Goal: Use online tool/utility: Use online tool/utility

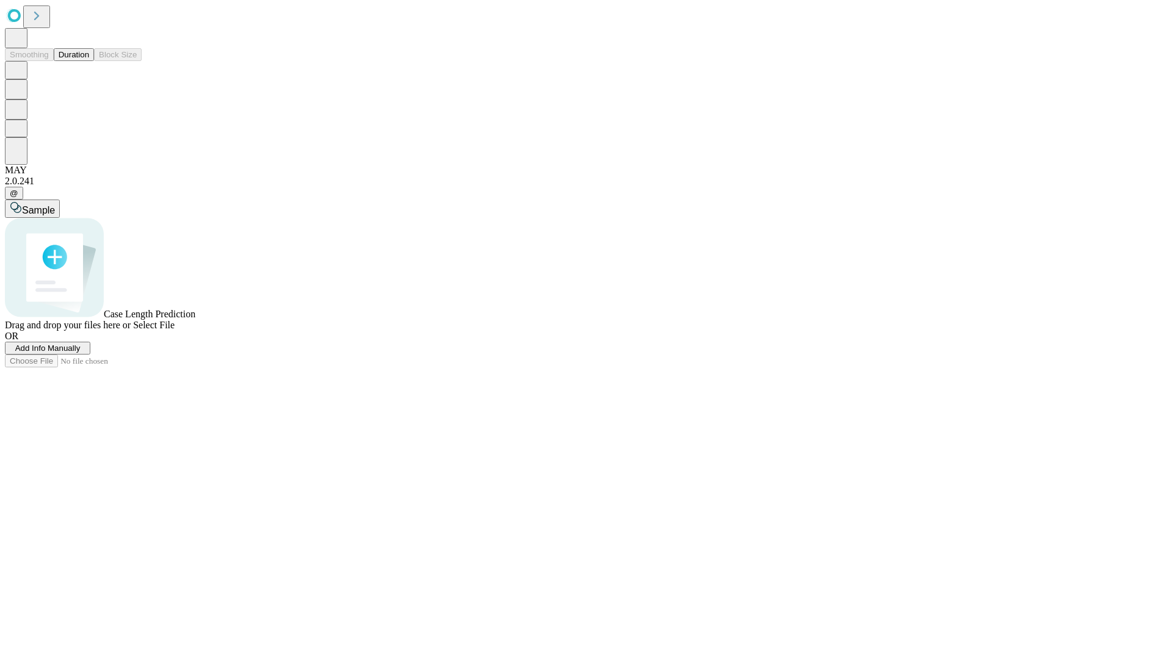
click at [81, 353] on span "Add Info Manually" at bounding box center [47, 348] width 65 height 9
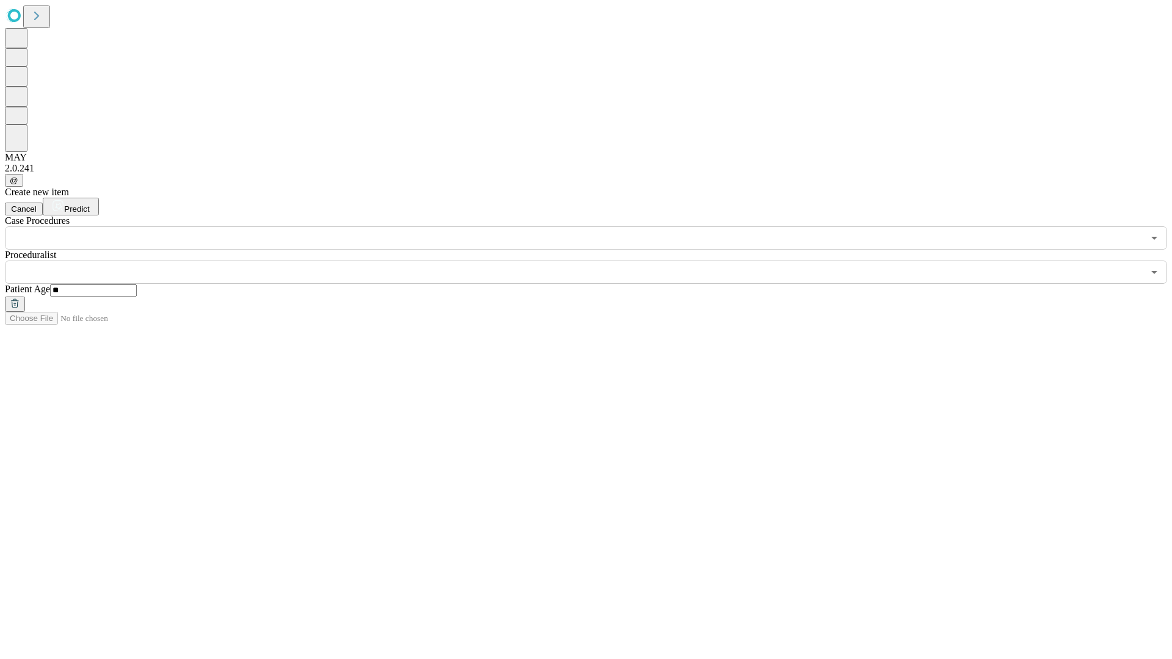
type input "**"
click at [595, 261] on input "text" at bounding box center [574, 272] width 1139 height 23
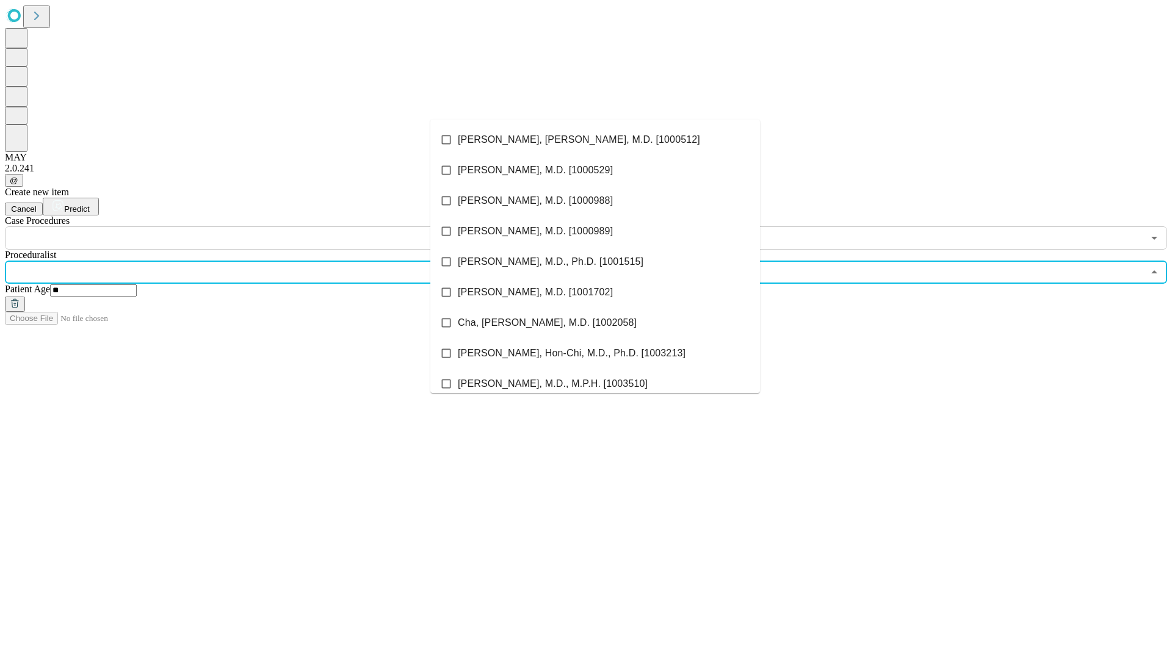
click at [595, 140] on li "[PERSON_NAME], [PERSON_NAME], M.D. [1000512]" at bounding box center [595, 140] width 330 height 31
click at [256, 227] on input "text" at bounding box center [574, 238] width 1139 height 23
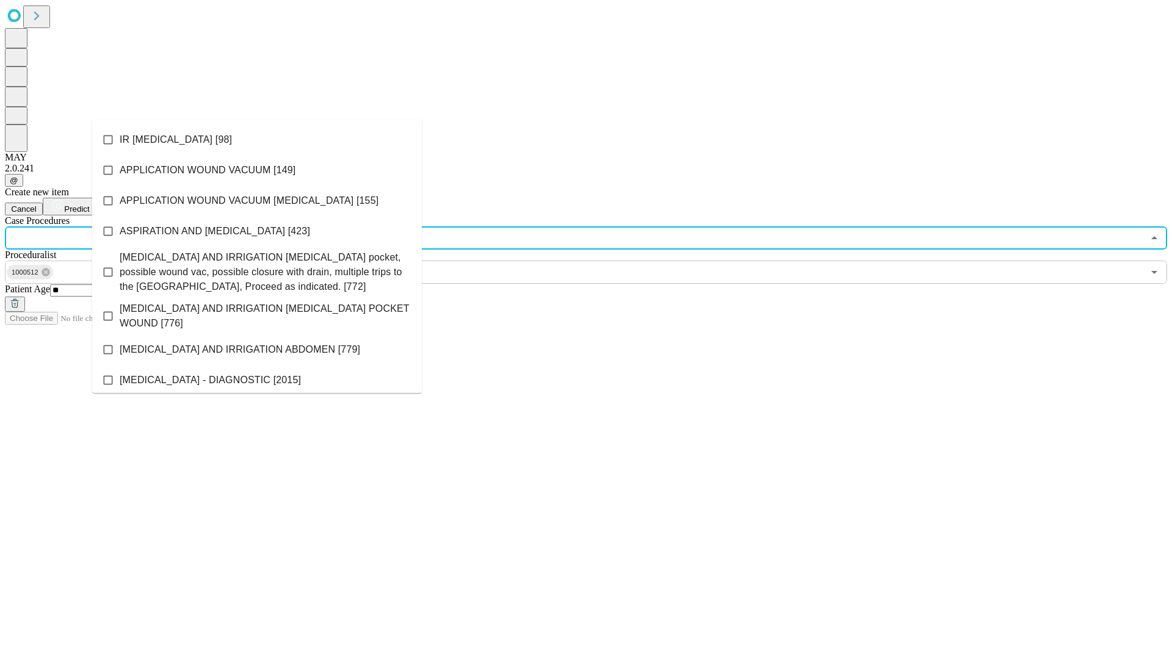
click at [257, 140] on li "IR [MEDICAL_DATA] [98]" at bounding box center [257, 140] width 330 height 31
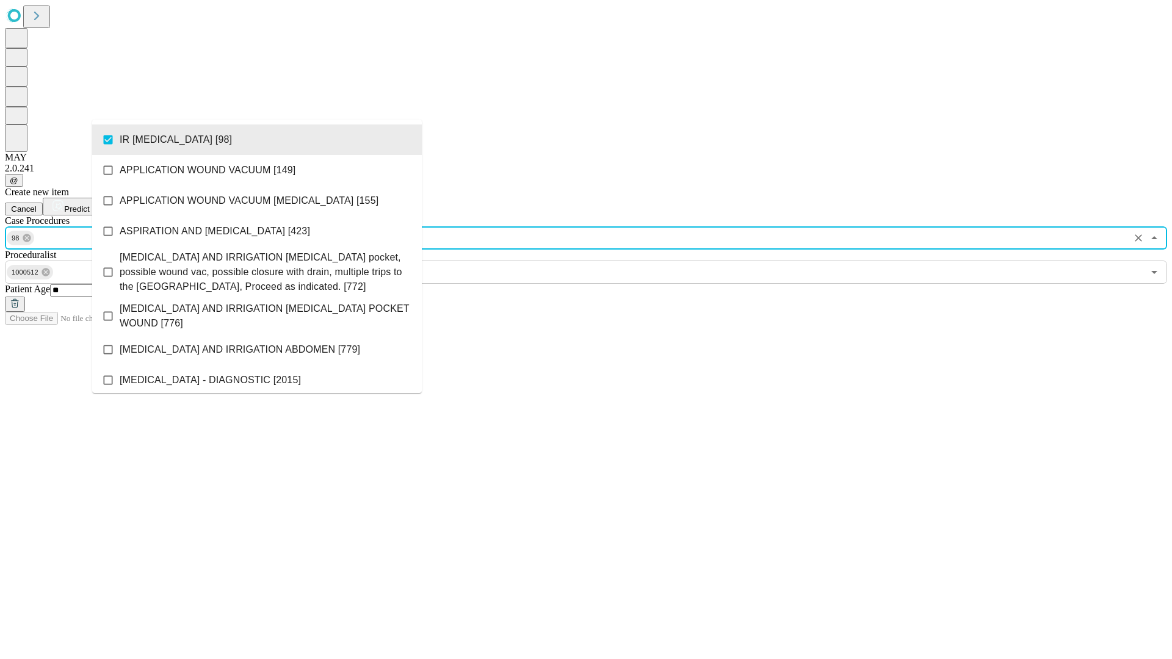
click at [89, 205] on span "Predict" at bounding box center [76, 209] width 25 height 9
